Goal: Task Accomplishment & Management: Manage account settings

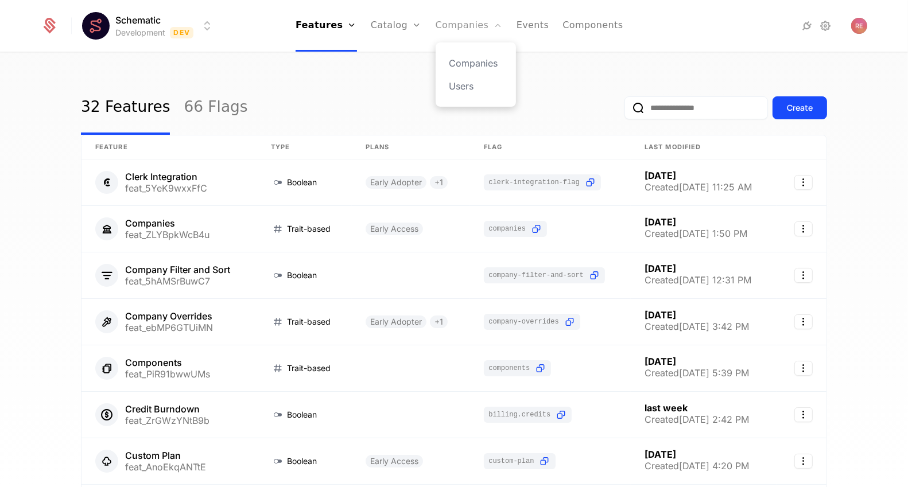
click at [443, 17] on link "Companies" at bounding box center [469, 26] width 67 height 52
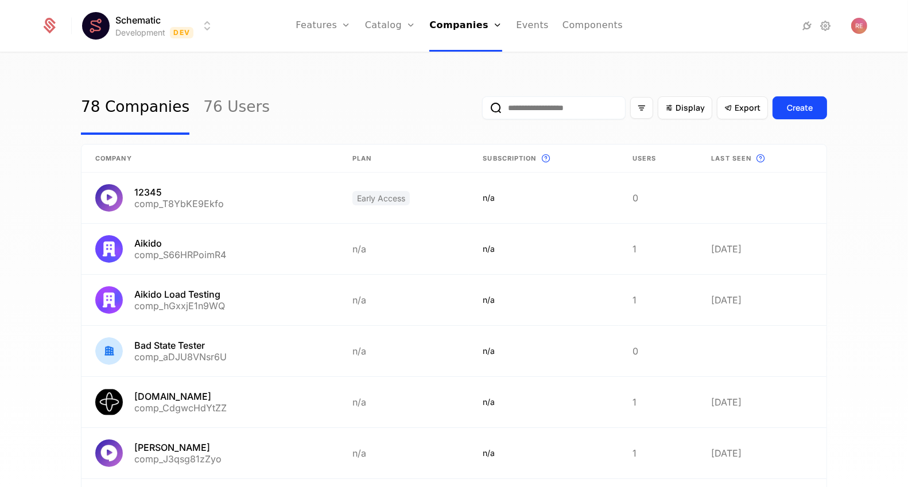
click at [265, 106] on div "78 Companies 76 Users Display Export Create" at bounding box center [454, 108] width 746 height 54
click at [558, 113] on input "email" at bounding box center [553, 107] width 143 height 23
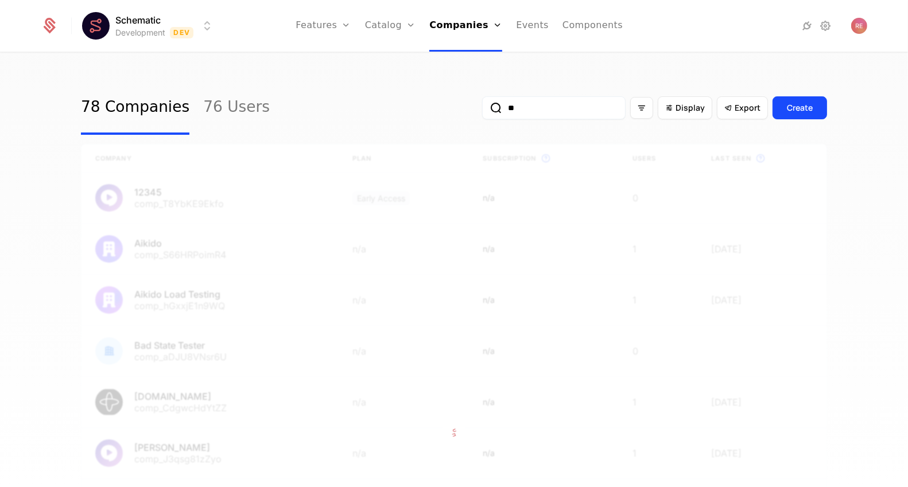
type input "*"
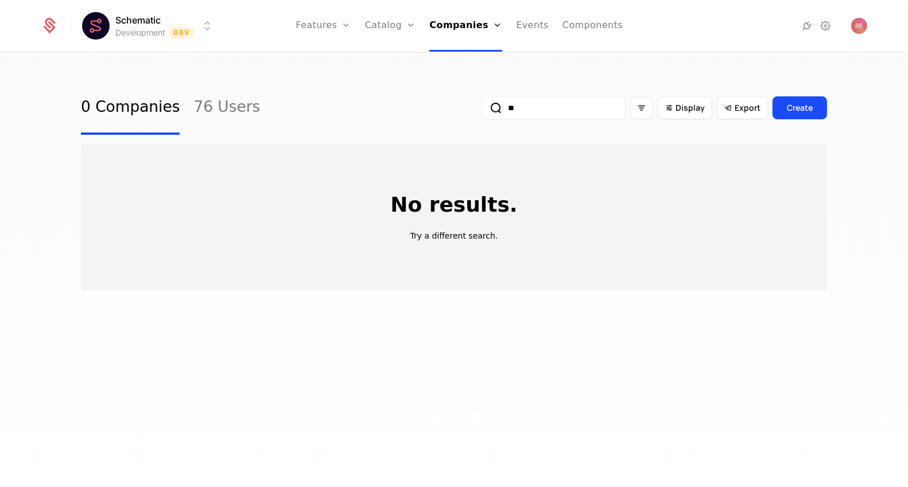
type input "*"
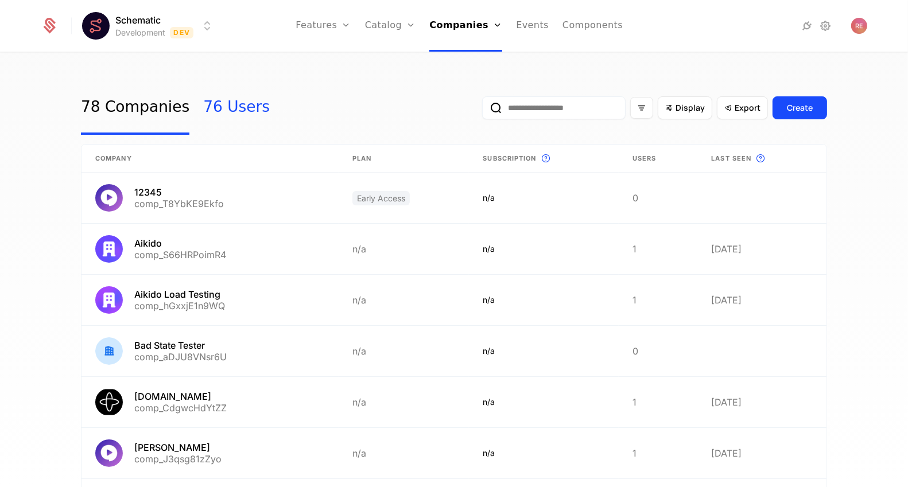
click at [222, 115] on link "76 Users" at bounding box center [236, 108] width 67 height 54
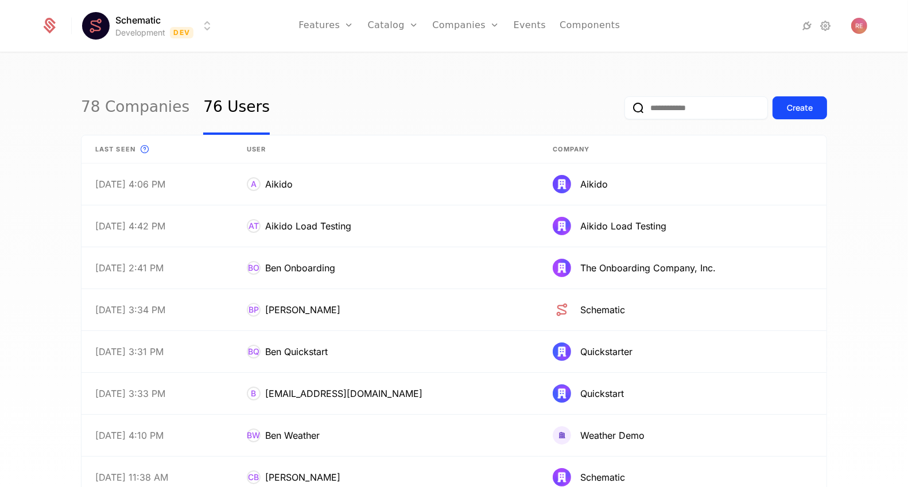
click at [154, 21] on html "Schematic Development Dev Features Features Flags Catalog Plans Add Ons Credits…" at bounding box center [454, 243] width 908 height 487
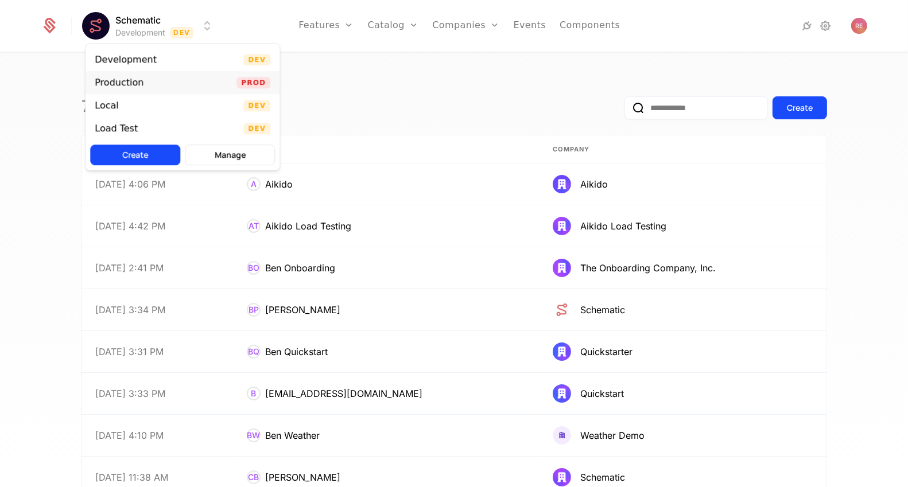
click at [129, 83] on div "Production" at bounding box center [119, 82] width 49 height 9
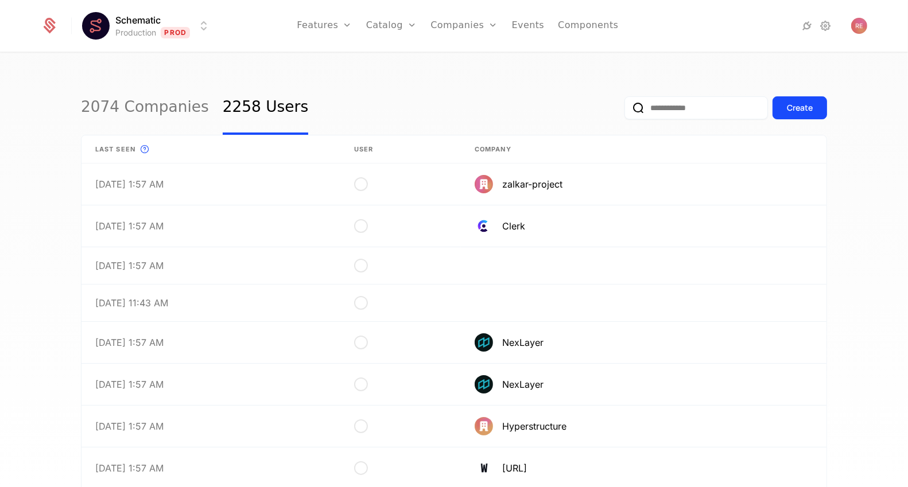
click at [658, 106] on input "email" at bounding box center [695, 107] width 143 height 23
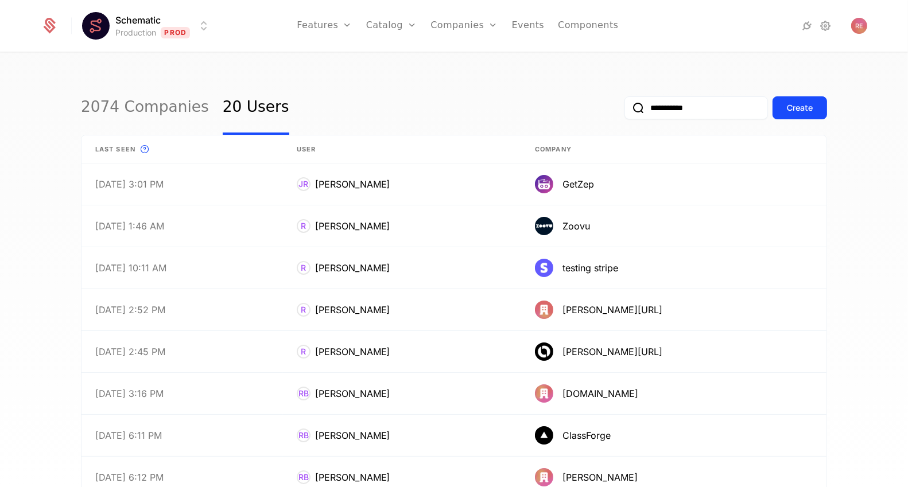
type input "**********"
click at [624, 110] on button "submit" at bounding box center [624, 110] width 0 height 0
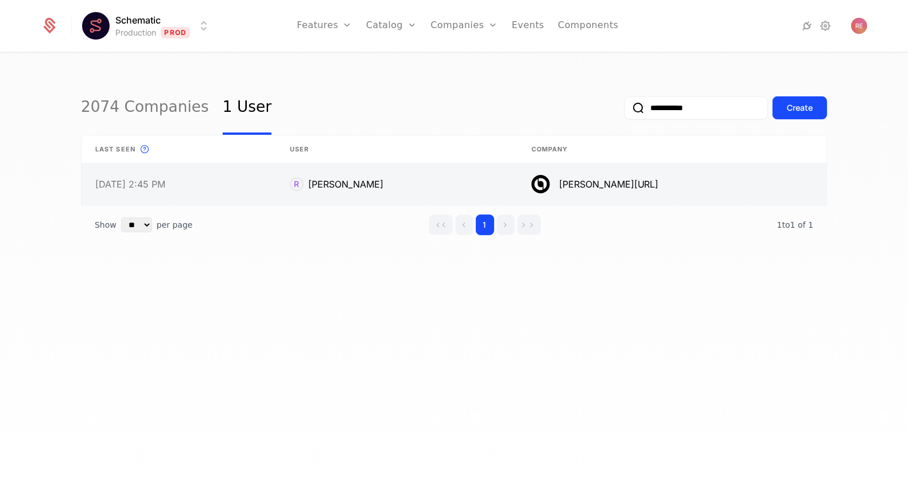
click at [276, 194] on link at bounding box center [179, 184] width 195 height 41
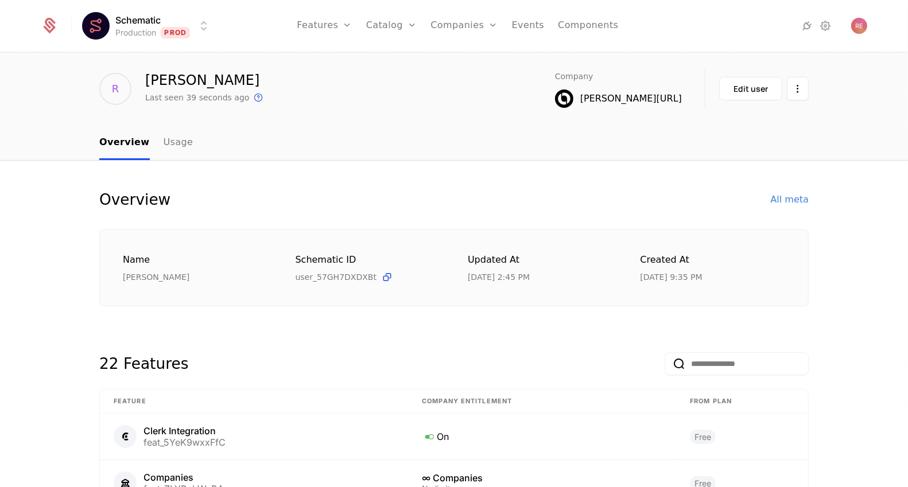
scroll to position [44, 0]
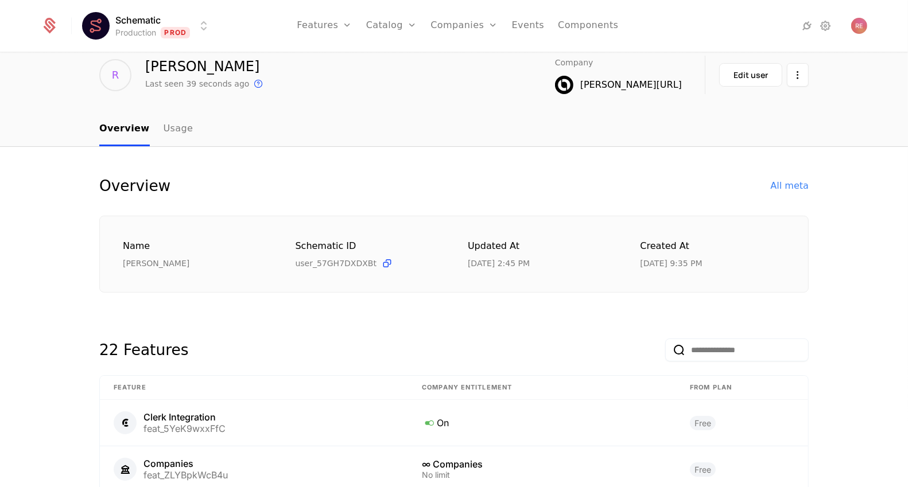
click at [674, 83] on div "Billy.ai" at bounding box center [631, 85] width 102 height 14
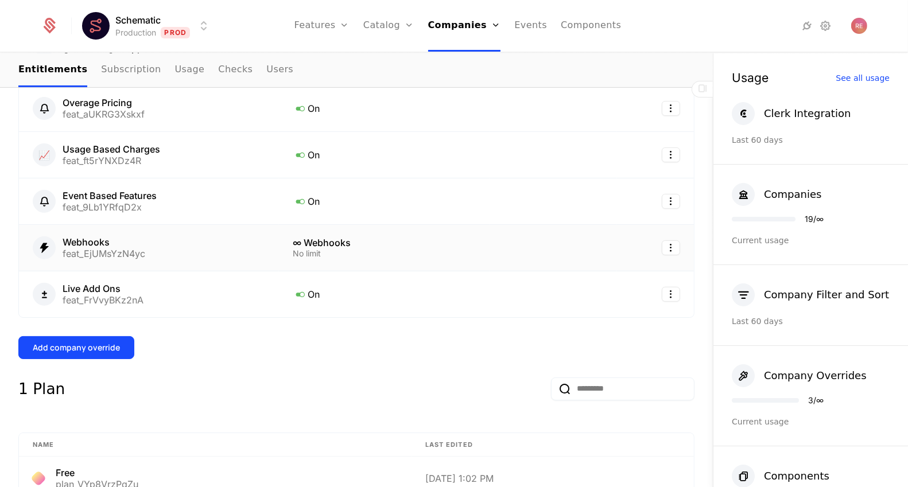
scroll to position [446, 0]
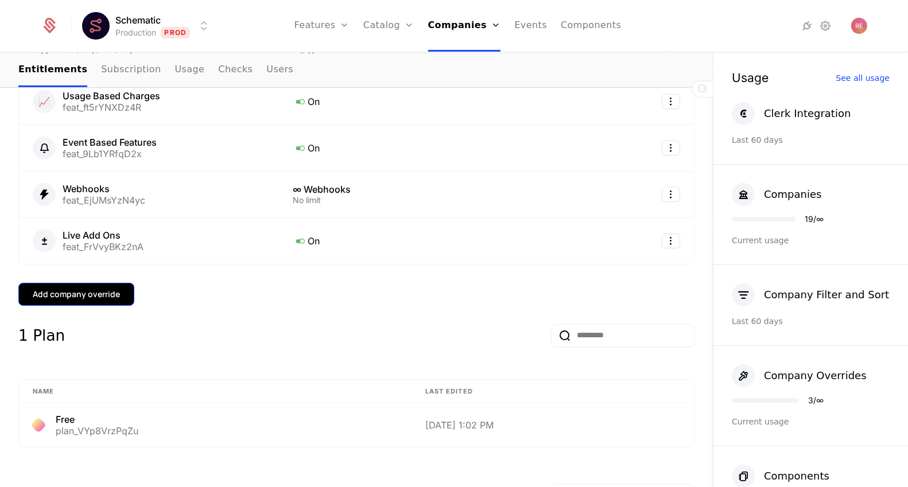
click at [107, 298] on button "Add company override" at bounding box center [76, 294] width 116 height 23
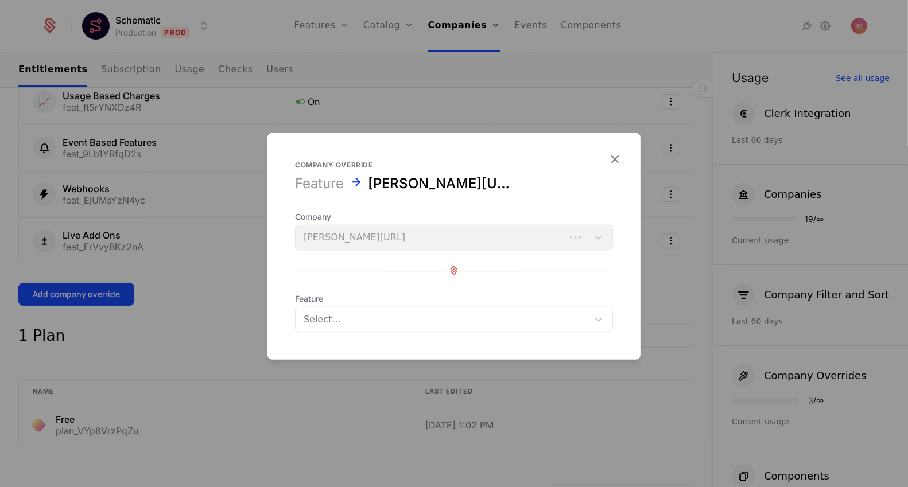
click at [386, 328] on div "Select..." at bounding box center [442, 319] width 293 height 21
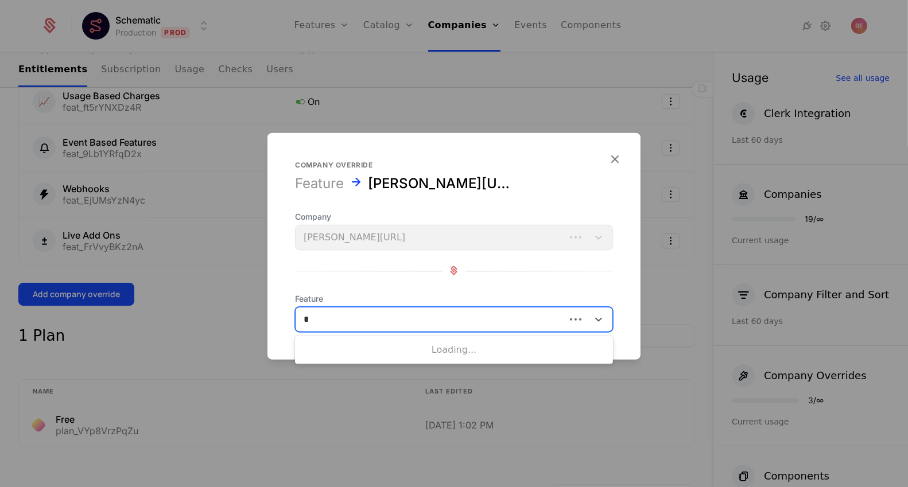
type input "**"
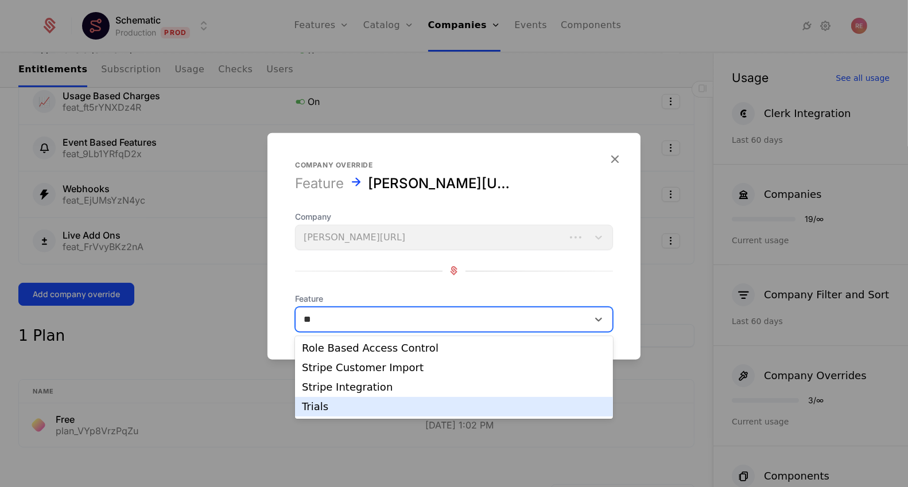
click at [349, 409] on div "Trials" at bounding box center [454, 407] width 304 height 10
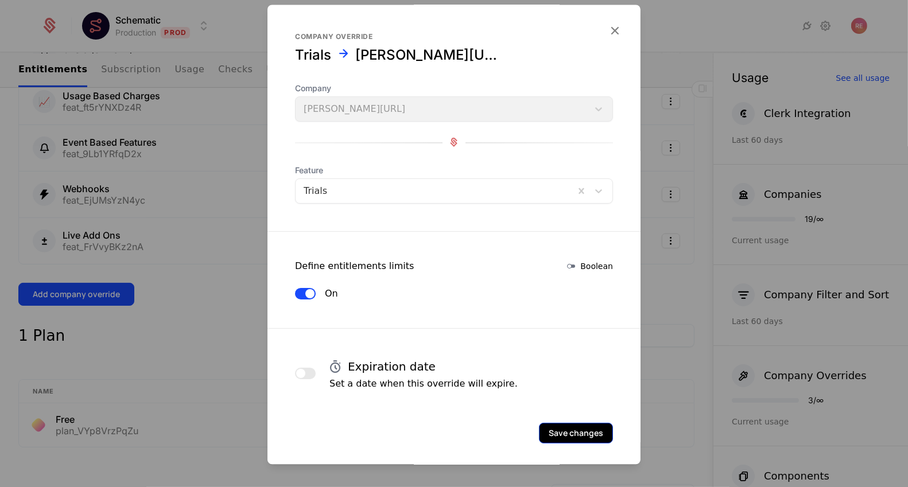
click at [552, 432] on button "Save changes" at bounding box center [576, 433] width 74 height 21
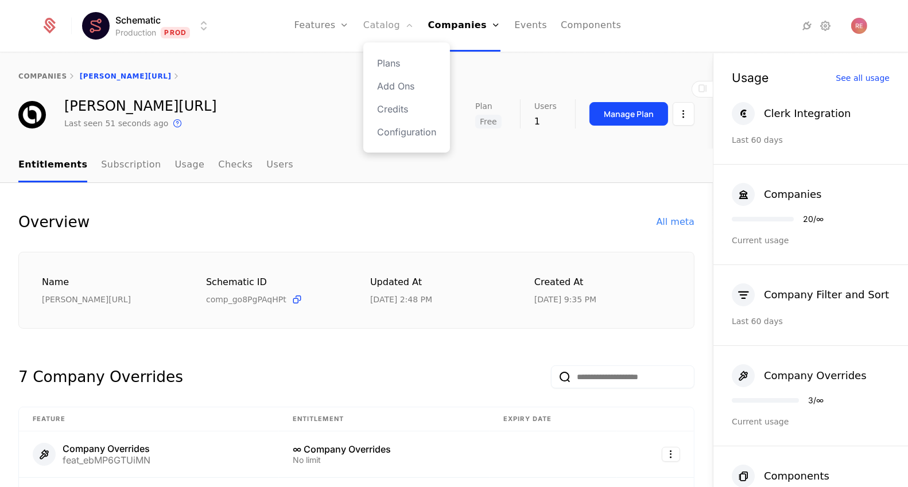
click at [383, 21] on link "Catalog" at bounding box center [388, 26] width 51 height 52
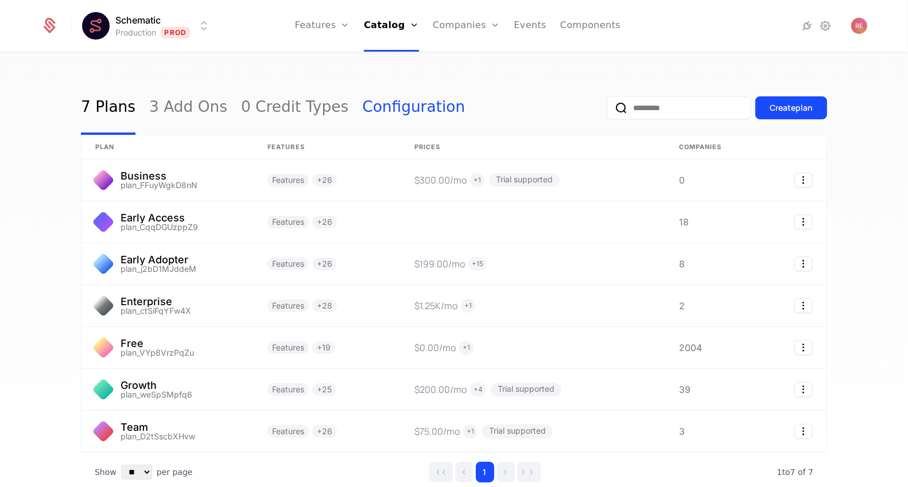
click at [362, 106] on link "Configuration" at bounding box center [413, 108] width 103 height 54
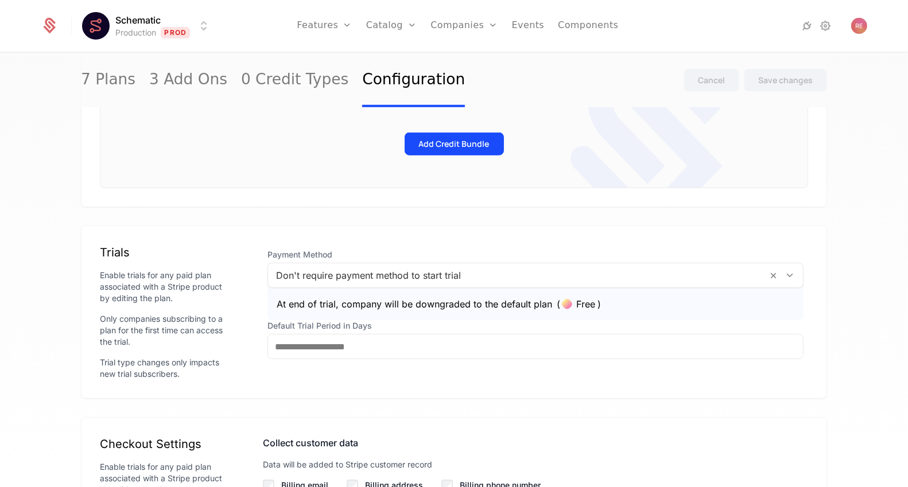
scroll to position [1008, 0]
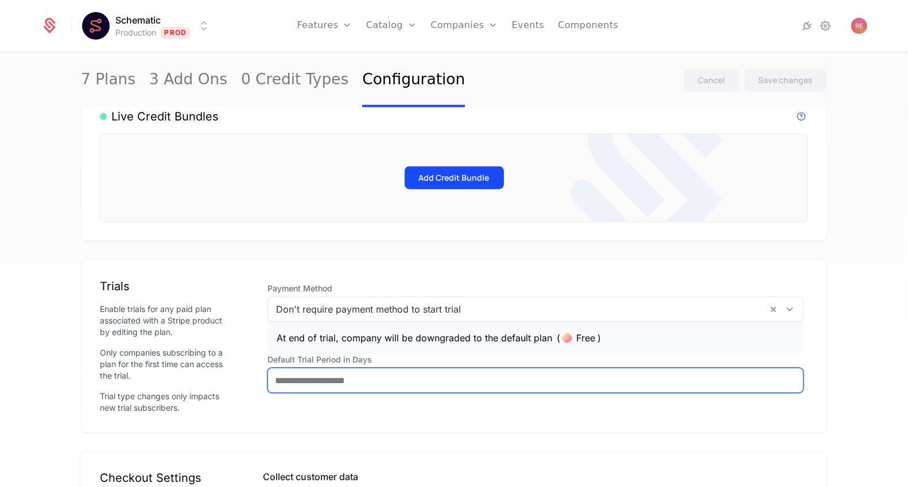
click at [312, 370] on input "Default Trial Period in Days" at bounding box center [535, 380] width 535 height 24
type input "**"
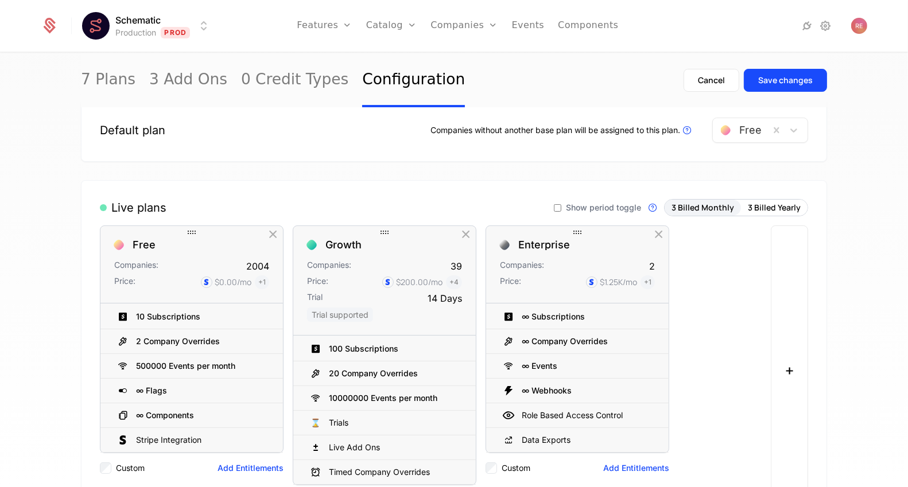
scroll to position [0, 0]
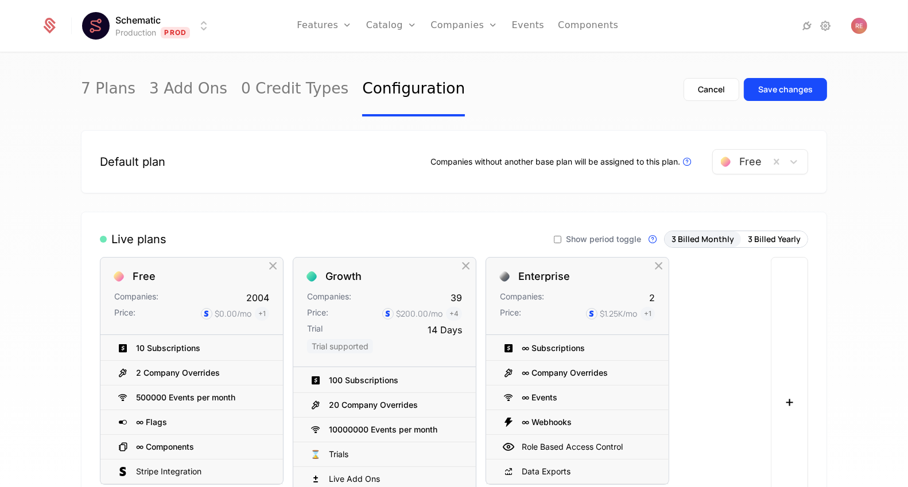
click at [492, 88] on div "7 Plans 3 Add Ons 0 Credit Types Configuration Cancel Save changes" at bounding box center [454, 90] width 746 height 54
